Goal: Complete application form

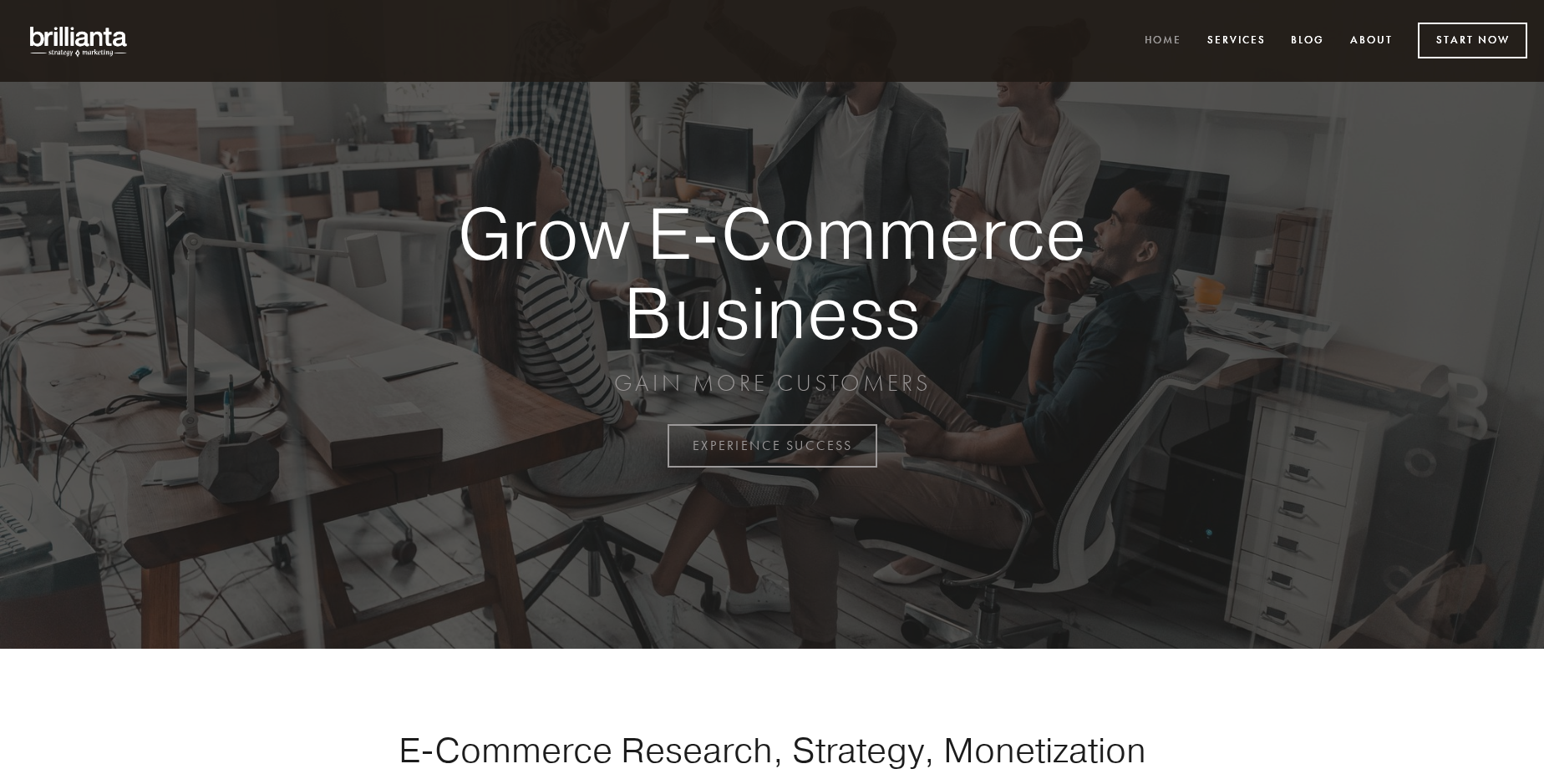
scroll to position [4378, 0]
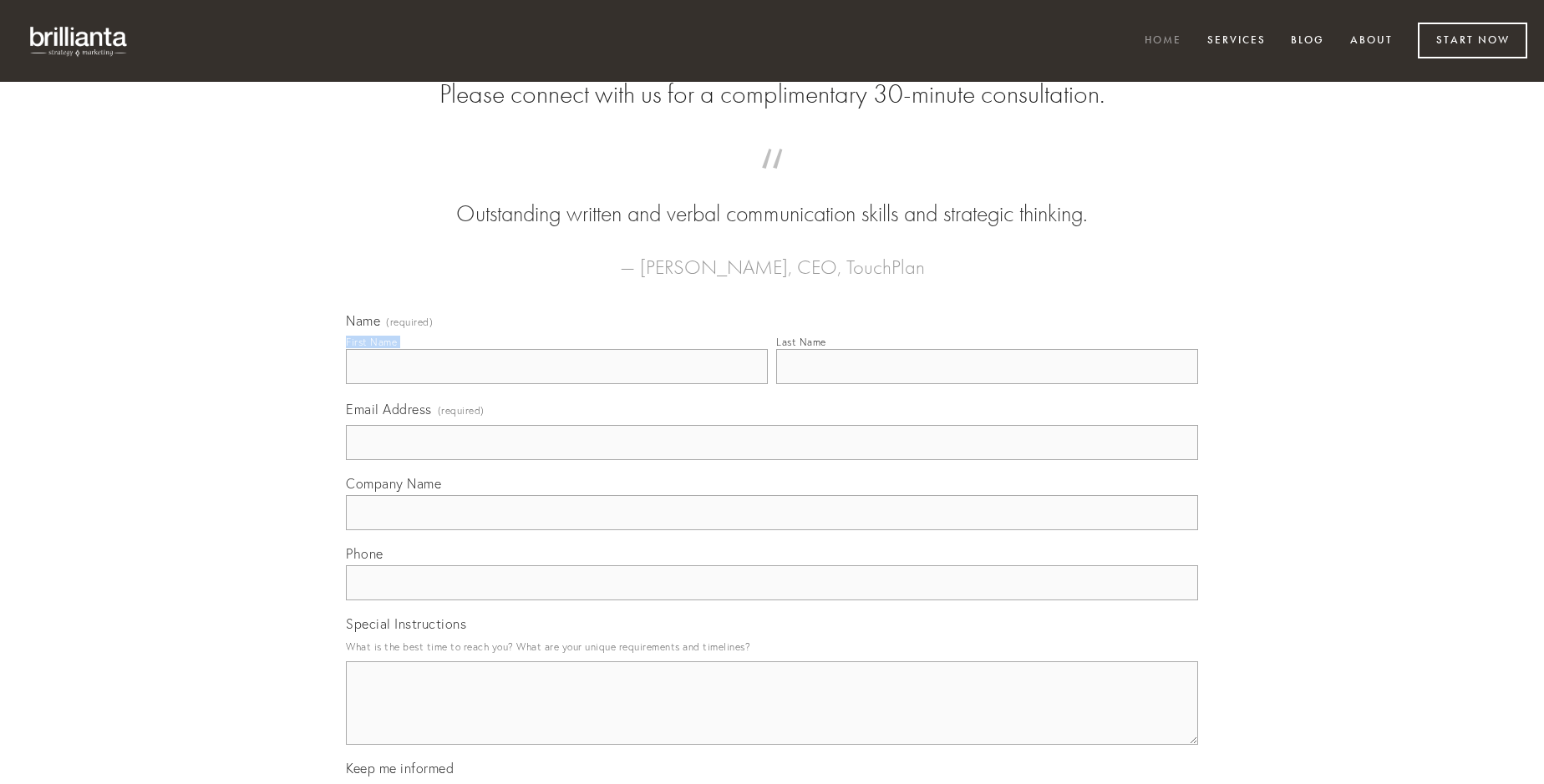
type input "[PERSON_NAME]"
click at [987, 385] on input "Last Name" at bounding box center [987, 366] width 422 height 35
type input "[PERSON_NAME]"
click at [772, 460] on input "Email Address (required)" at bounding box center [771, 442] width 852 height 35
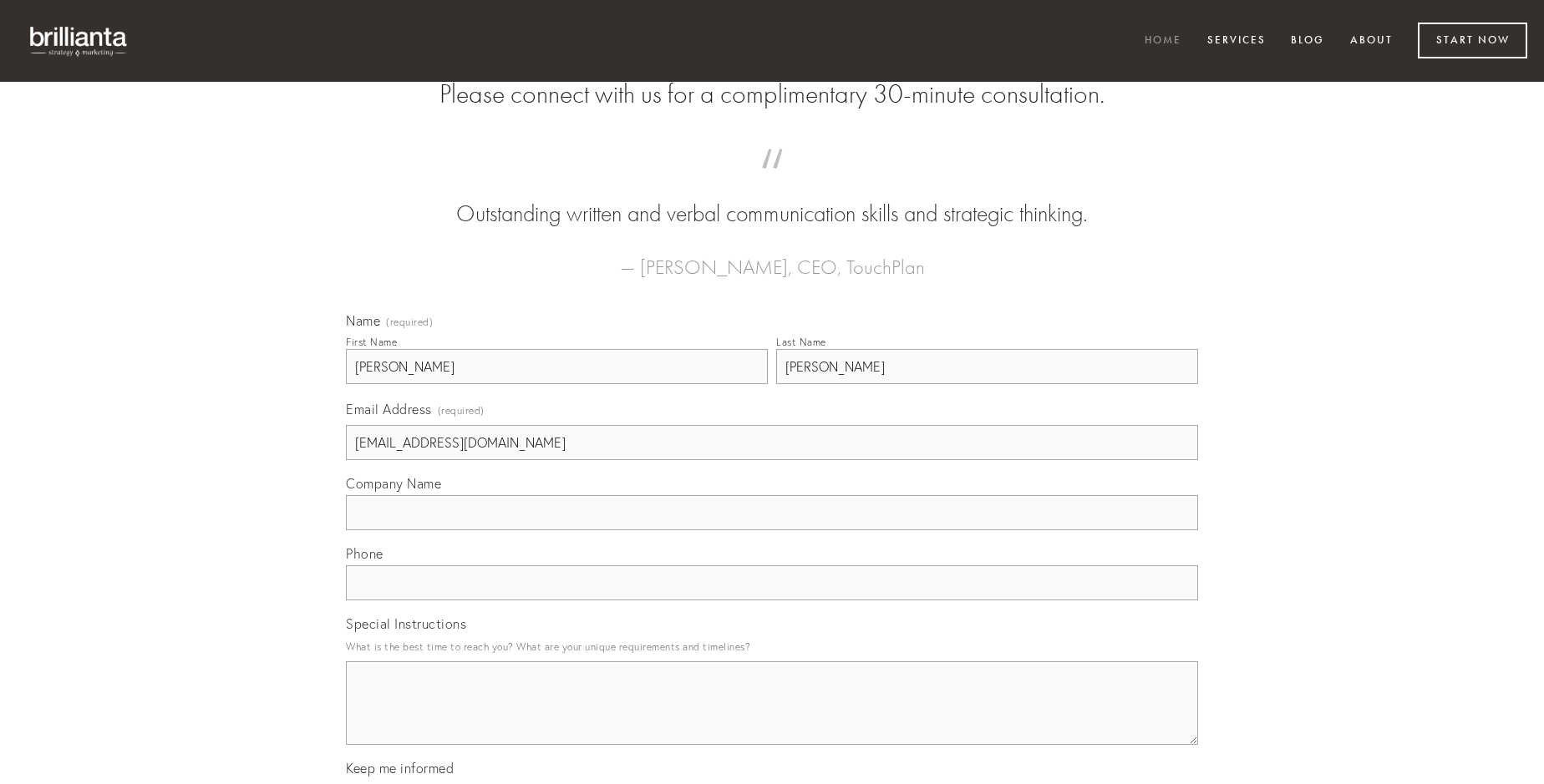
type input "[EMAIL_ADDRESS][DOMAIN_NAME]"
click at [772, 530] on input "Company Name" at bounding box center [771, 513] width 852 height 35
type input "tripudio"
click at [772, 601] on input "text" at bounding box center [771, 583] width 852 height 35
click at [772, 719] on textarea "Special Instructions" at bounding box center [771, 703] width 852 height 84
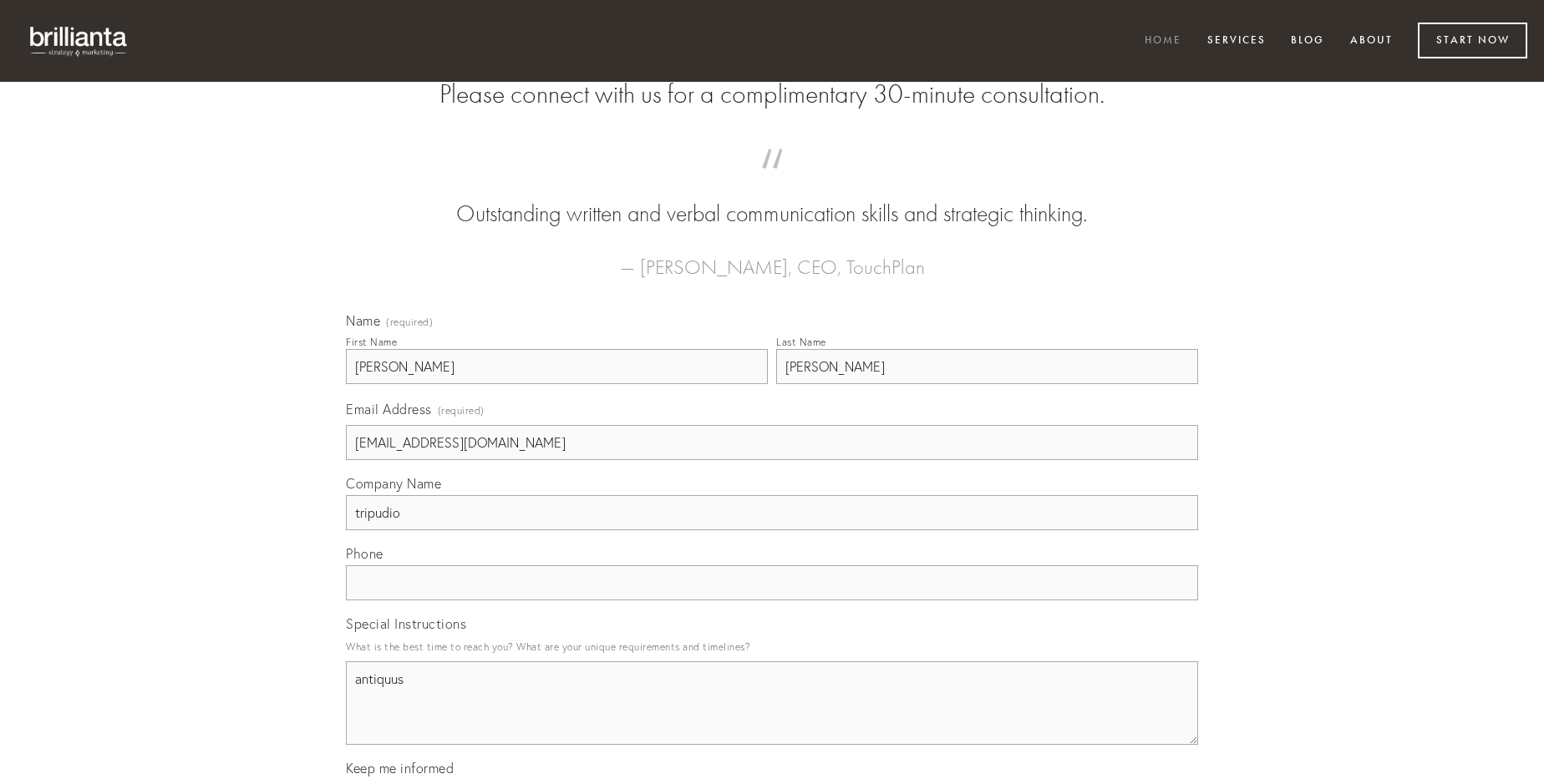
type textarea "antiquus"
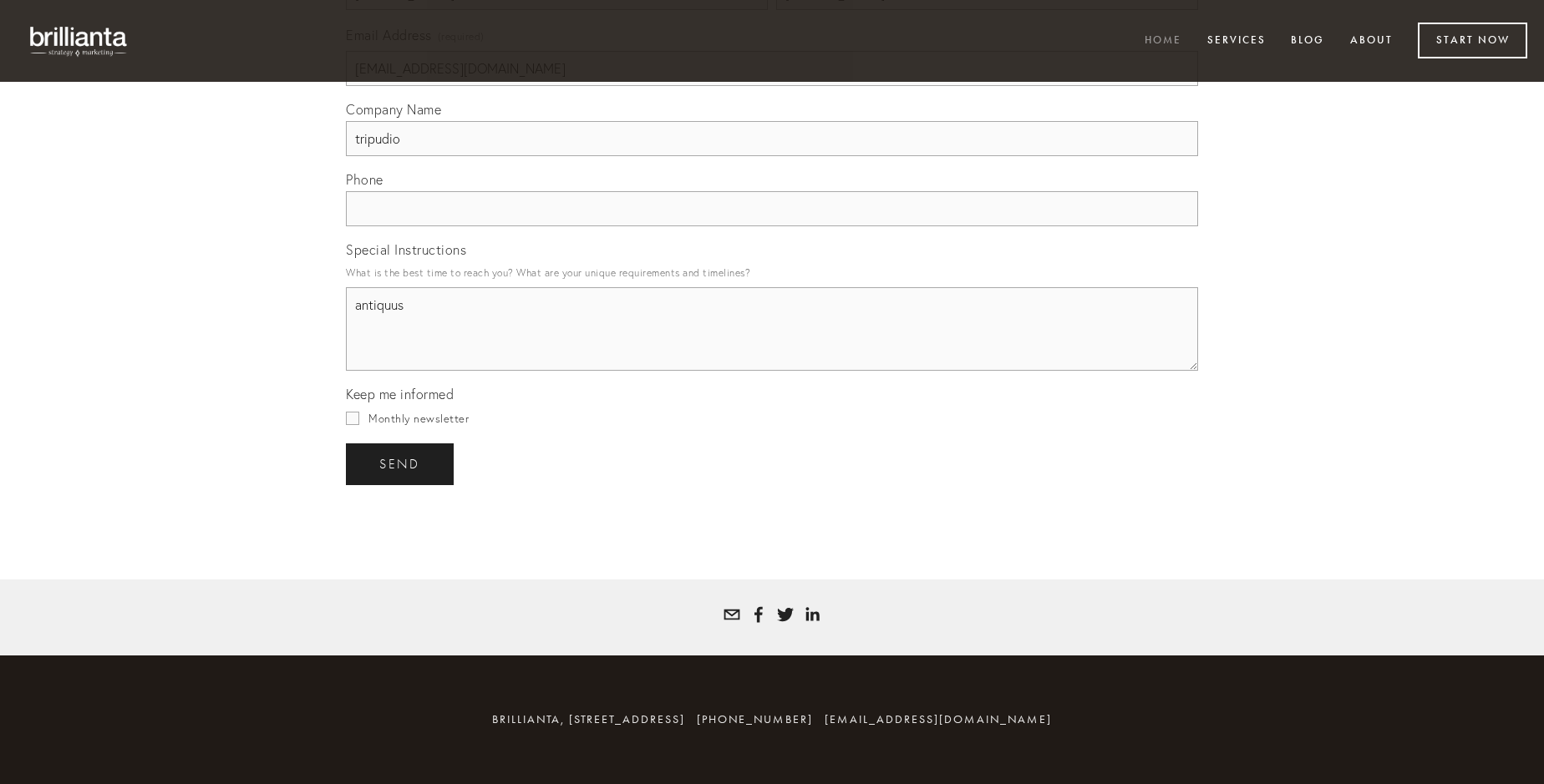
click at [401, 463] on span "send" at bounding box center [400, 464] width 41 height 15
